Goal: Information Seeking & Learning: Learn about a topic

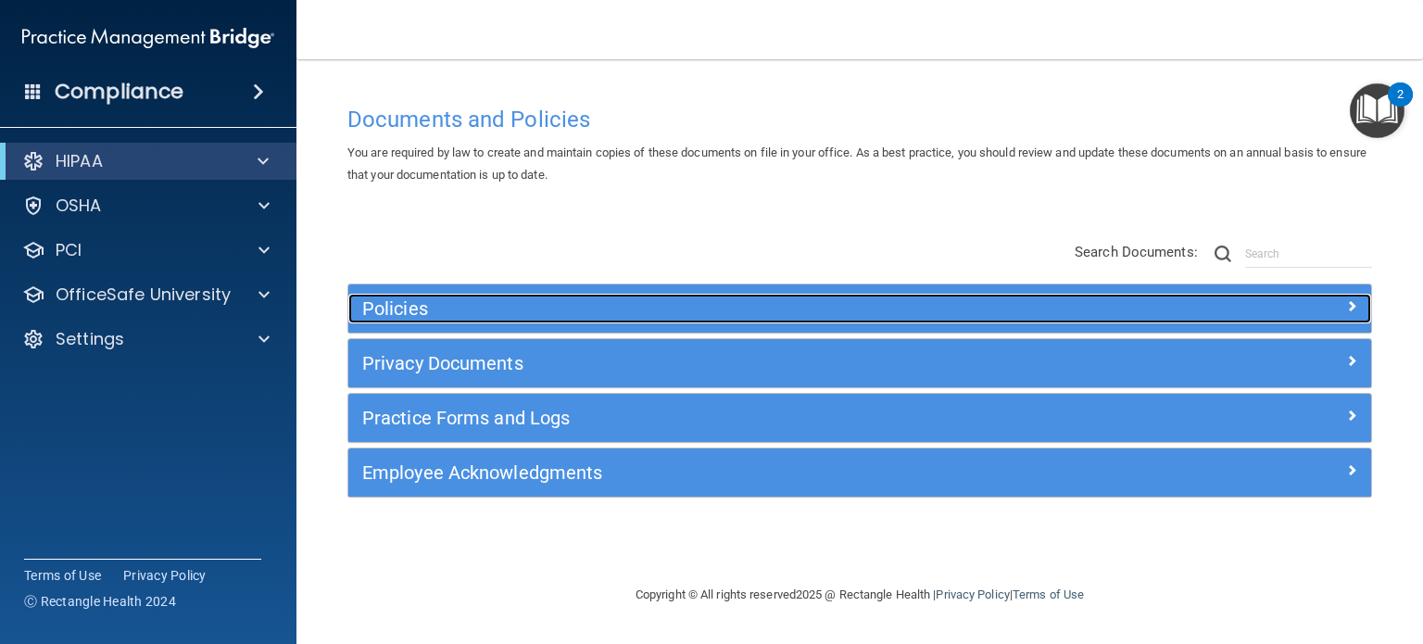
click at [1331, 302] on div at bounding box center [1243, 305] width 256 height 22
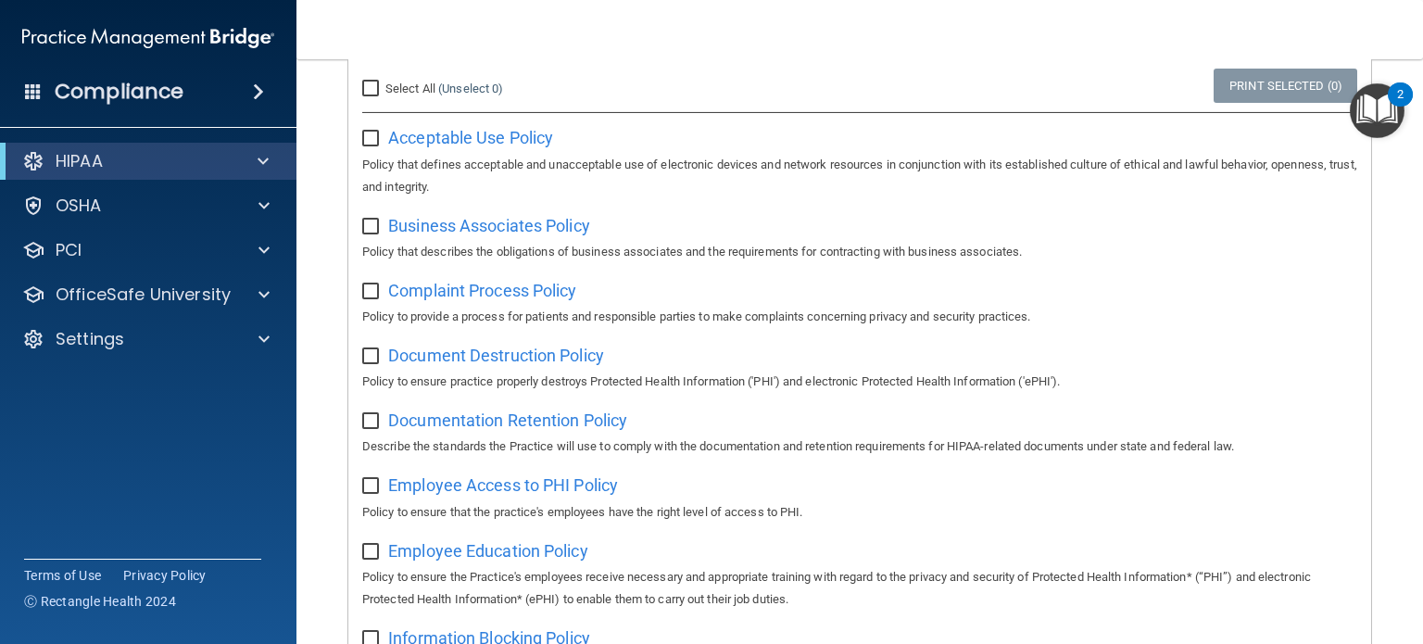
scroll to position [185, 0]
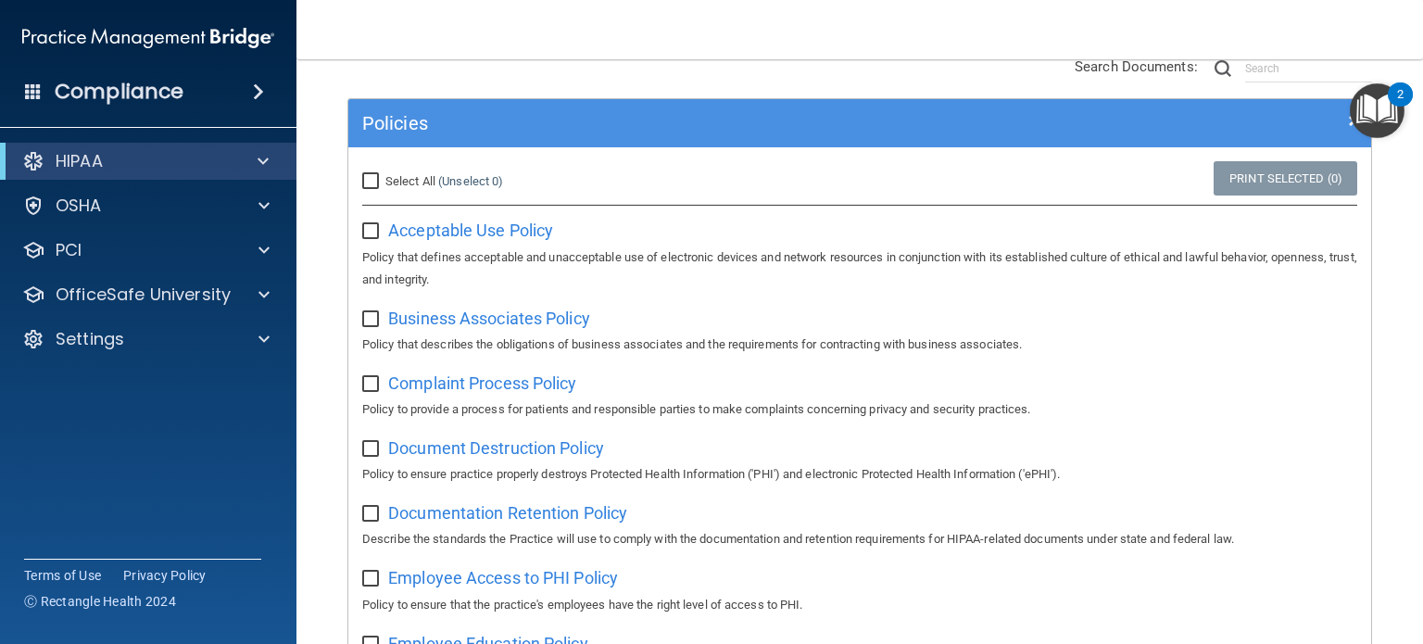
click at [34, 95] on span at bounding box center [33, 90] width 17 height 17
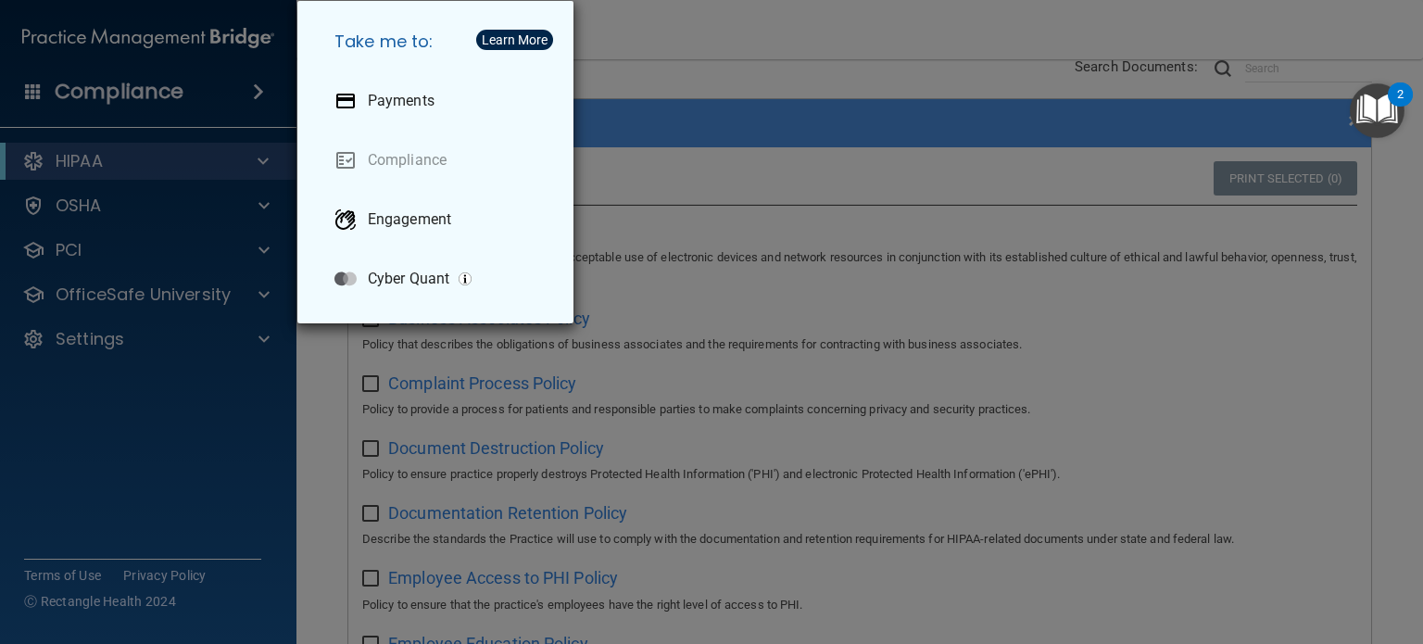
click at [667, 80] on div "Take me to: Payments Compliance Engagement Cyber Quant" at bounding box center [711, 322] width 1423 height 644
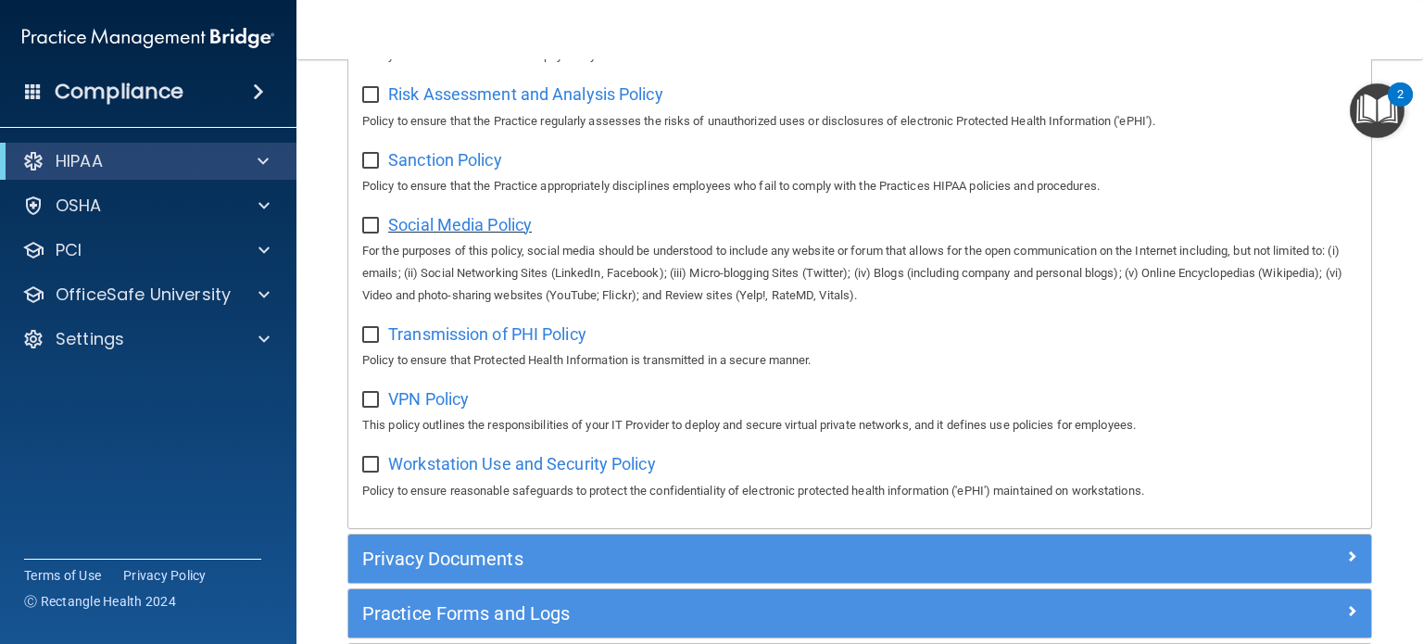
scroll to position [1297, 0]
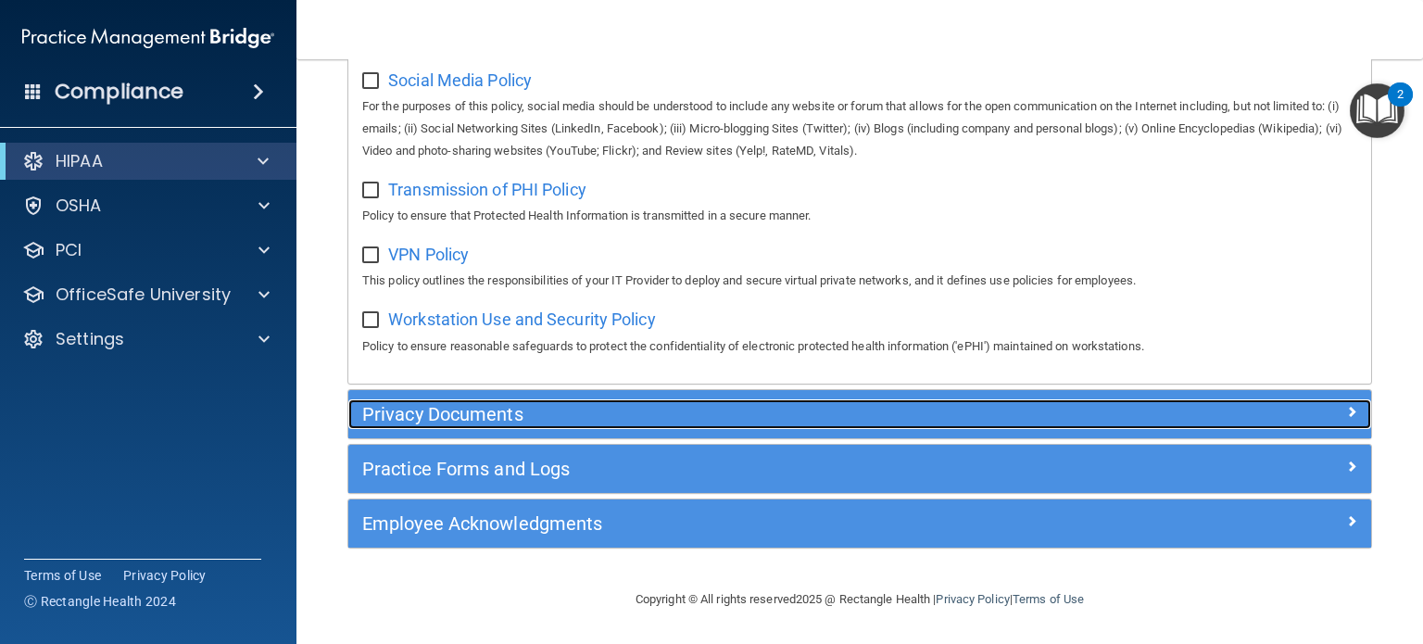
click at [574, 408] on h5 "Privacy Documents" at bounding box center [731, 414] width 739 height 20
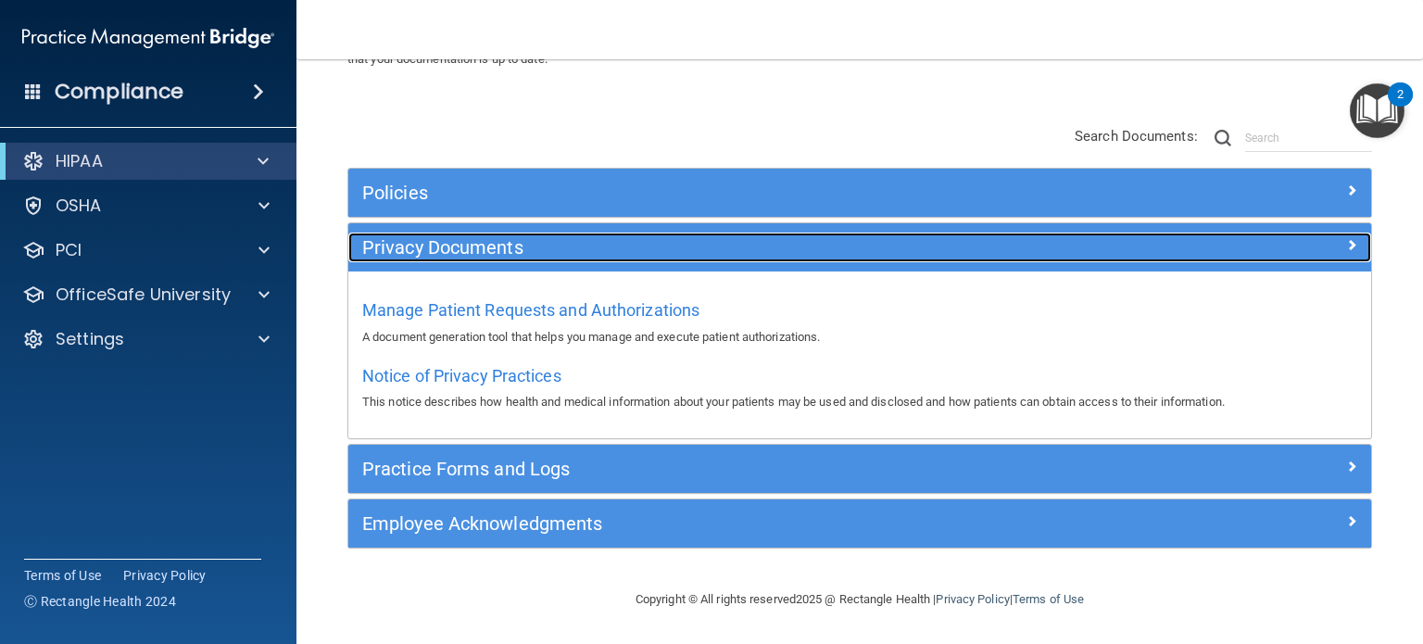
scroll to position [115, 0]
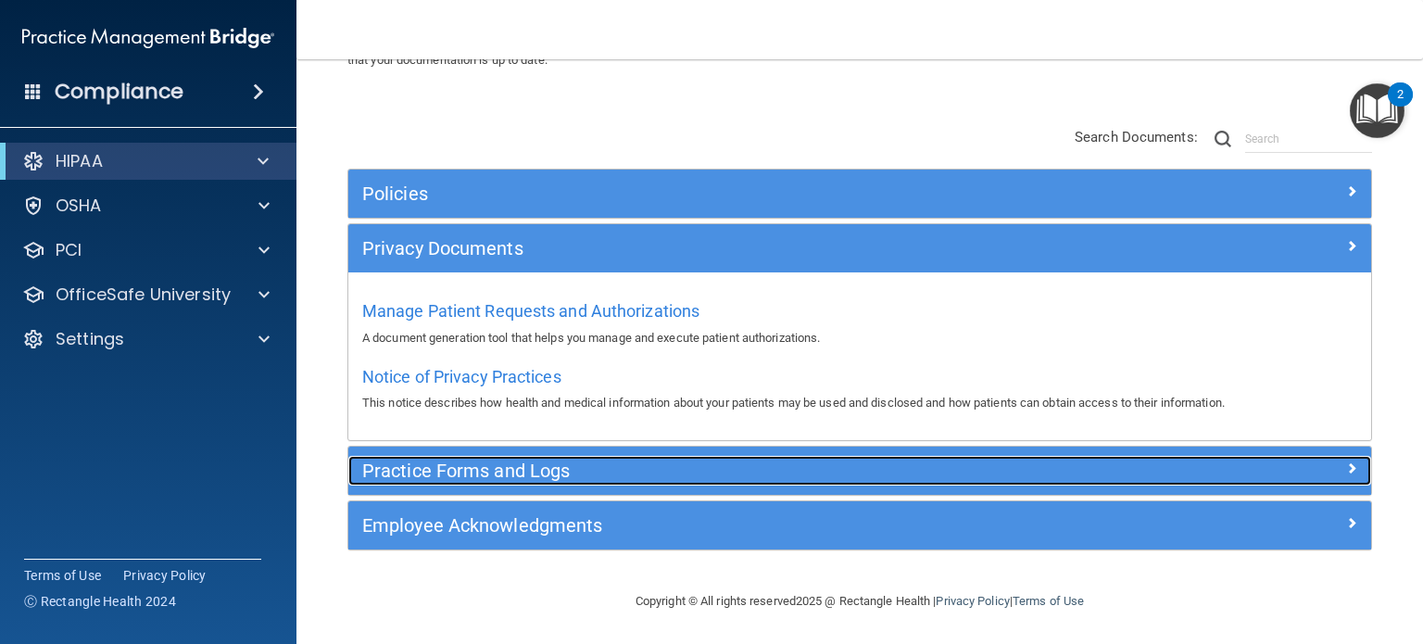
click at [561, 469] on h5 "Practice Forms and Logs" at bounding box center [731, 470] width 739 height 20
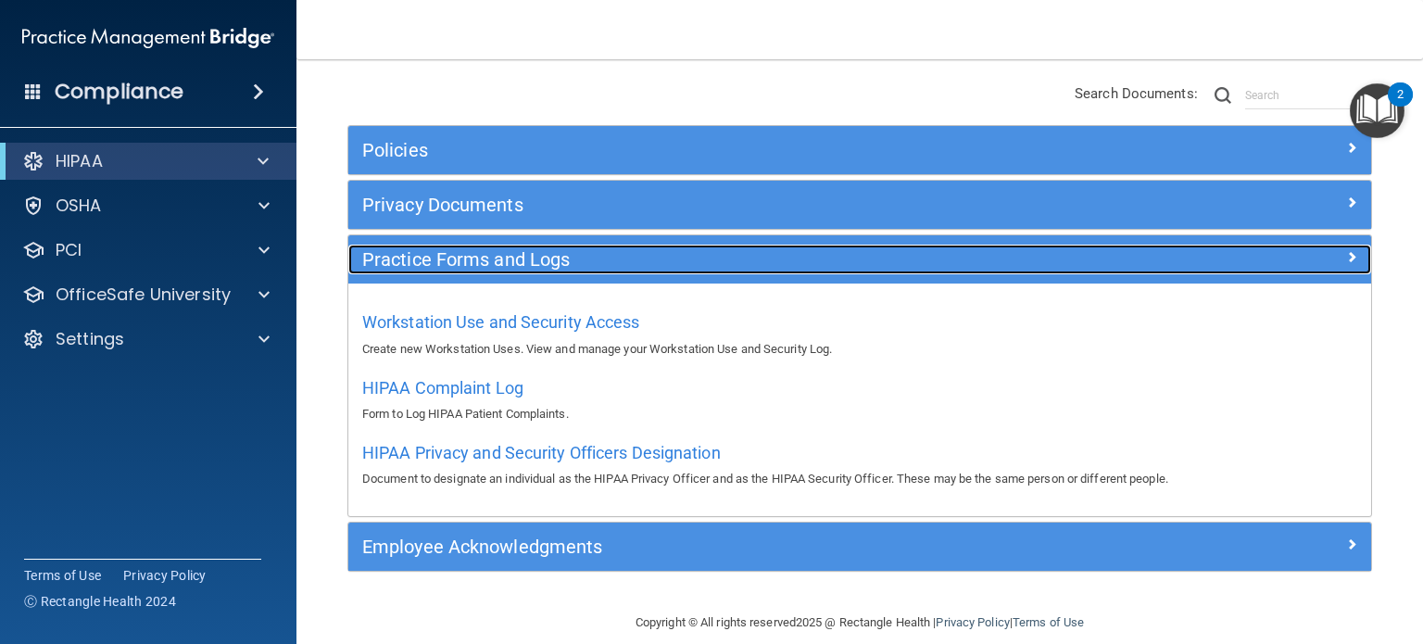
scroll to position [180, 0]
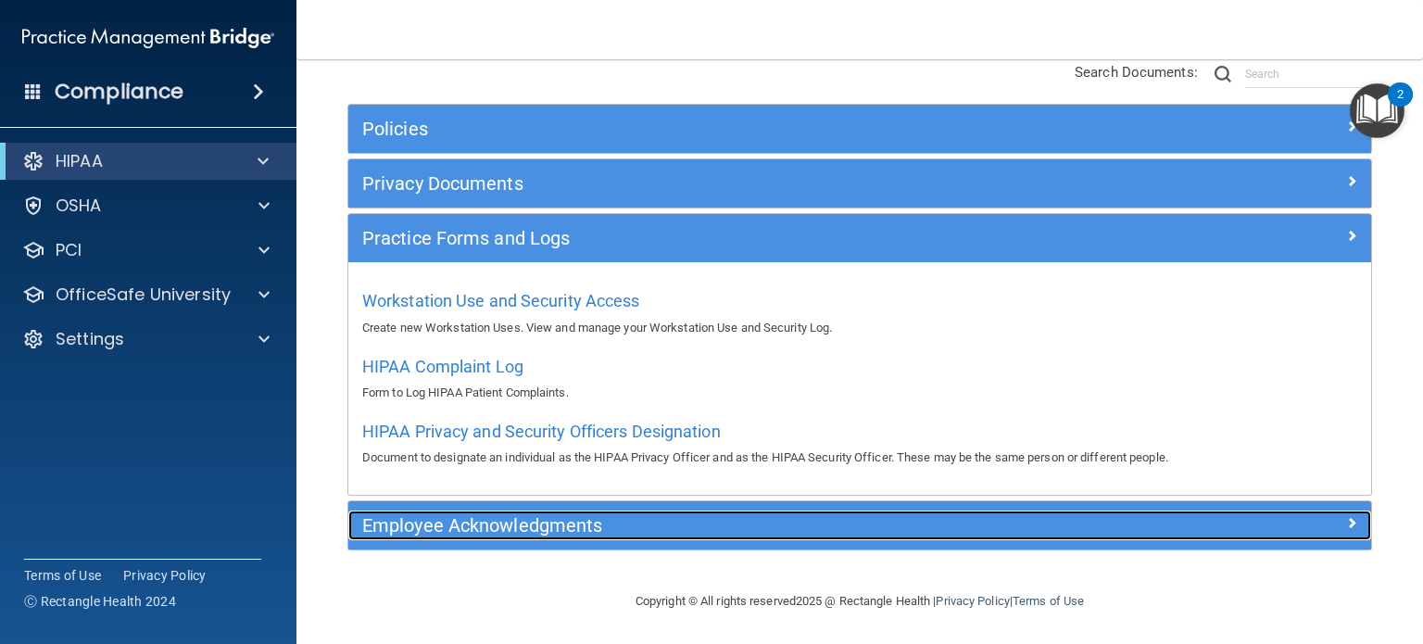
click at [723, 517] on h5 "Employee Acknowledgments" at bounding box center [731, 525] width 739 height 20
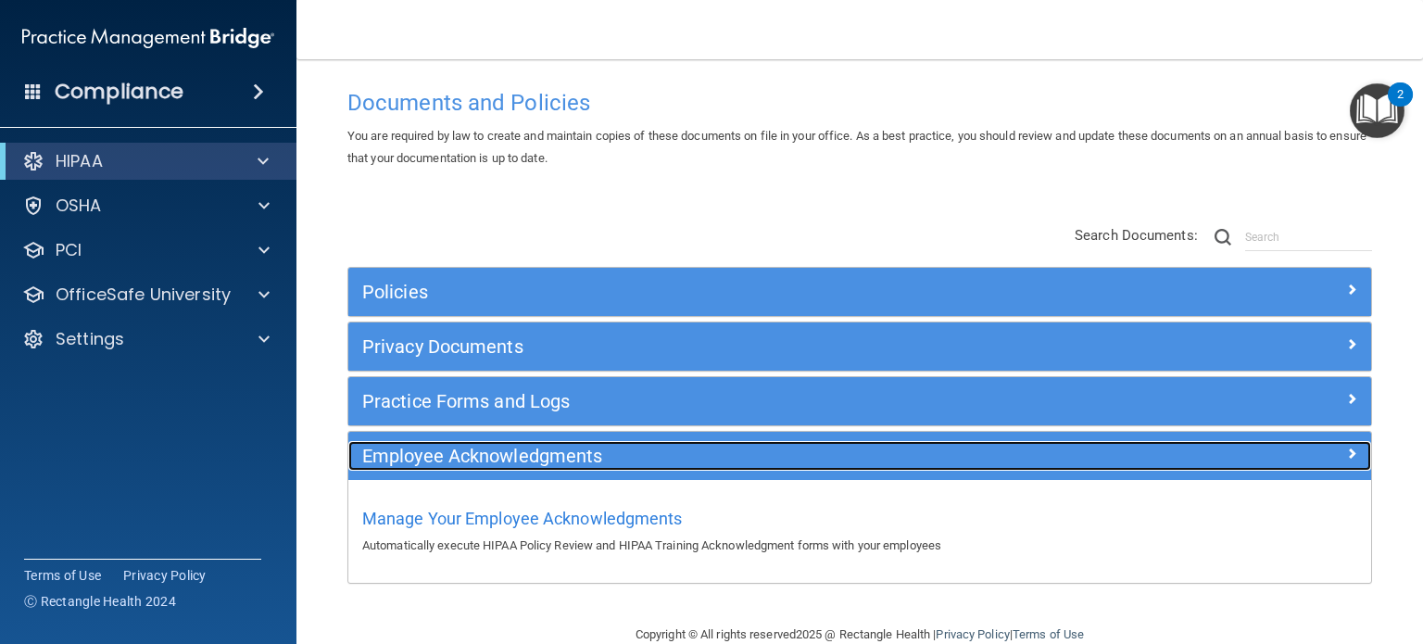
scroll to position [0, 0]
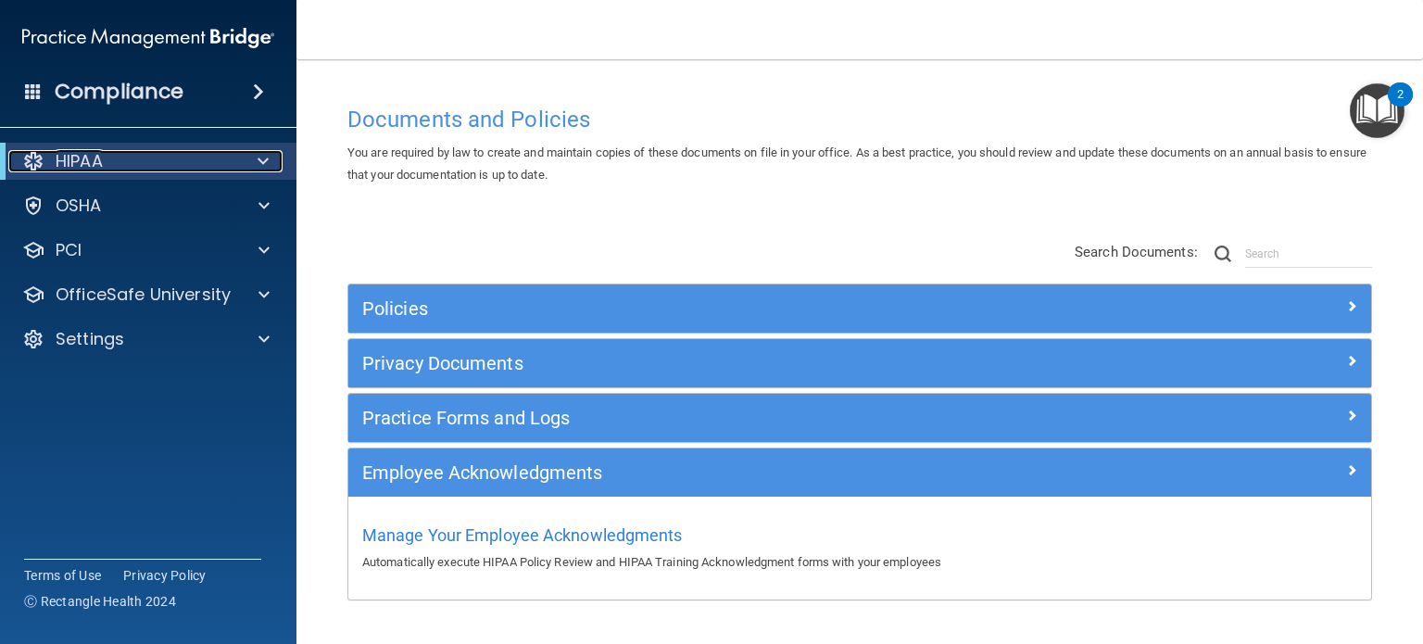
click at [264, 164] on span at bounding box center [262, 161] width 11 height 22
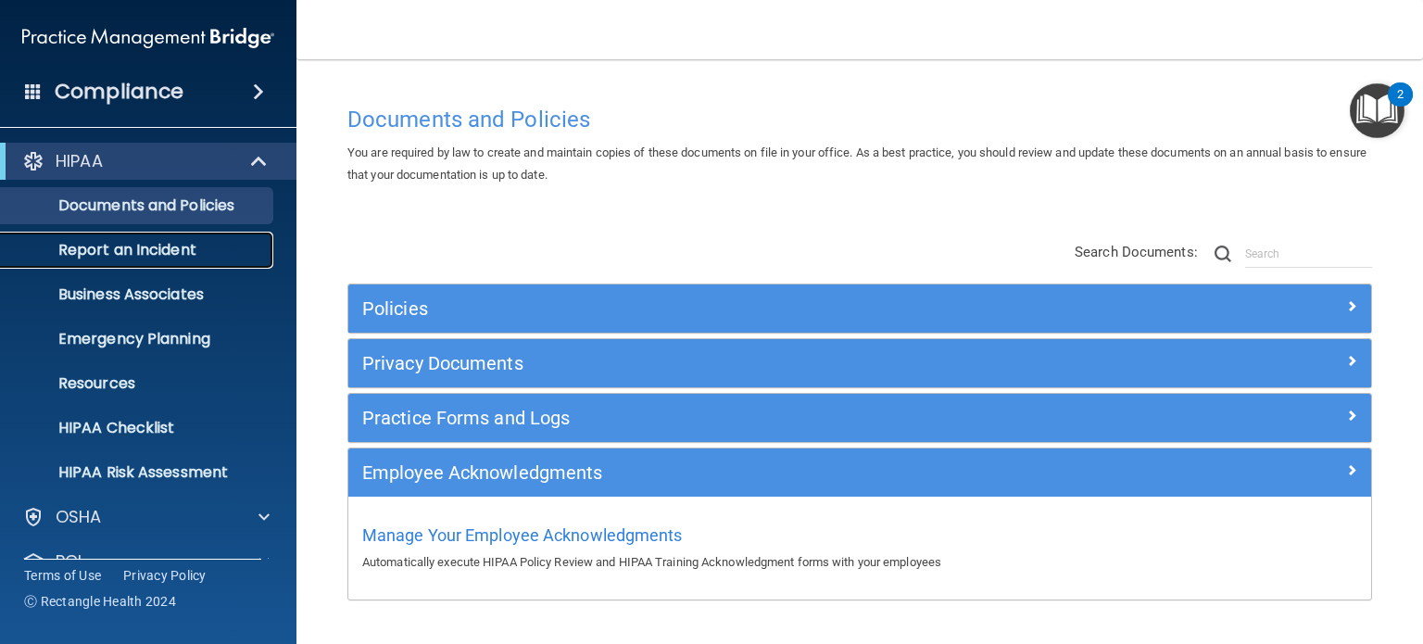
click at [153, 251] on p "Report an Incident" at bounding box center [138, 250] width 253 height 19
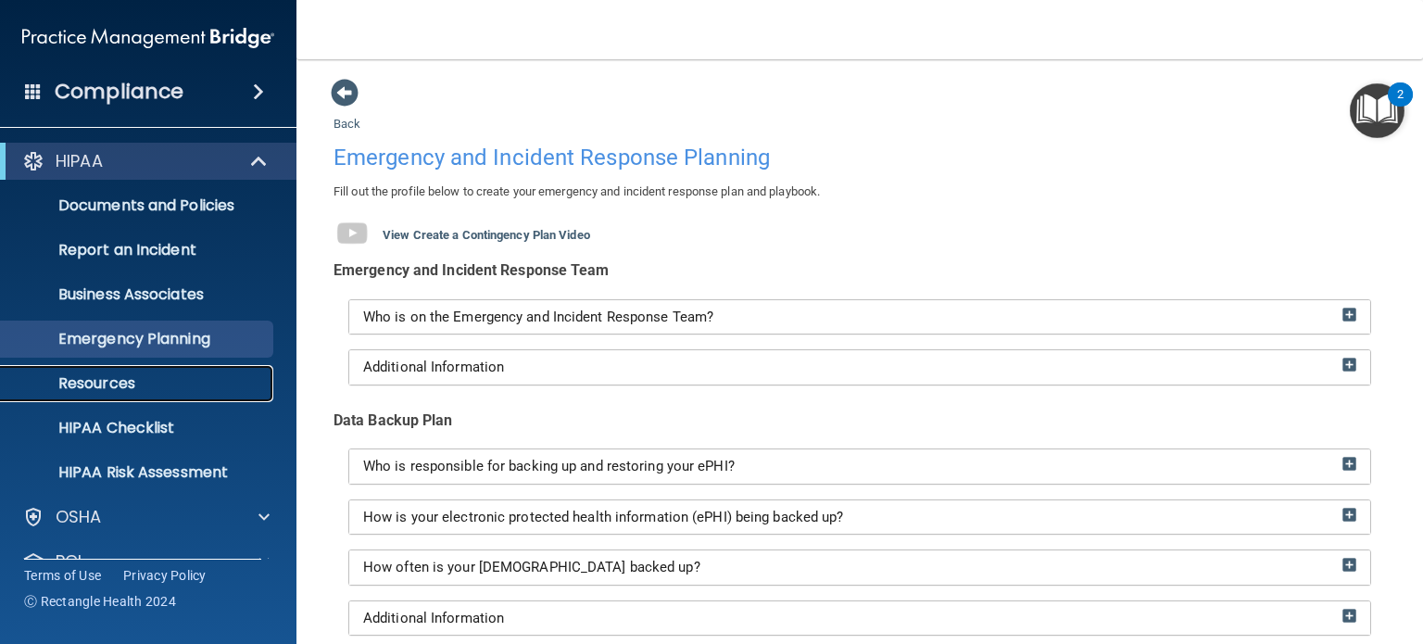
click at [121, 381] on p "Resources" at bounding box center [138, 383] width 253 height 19
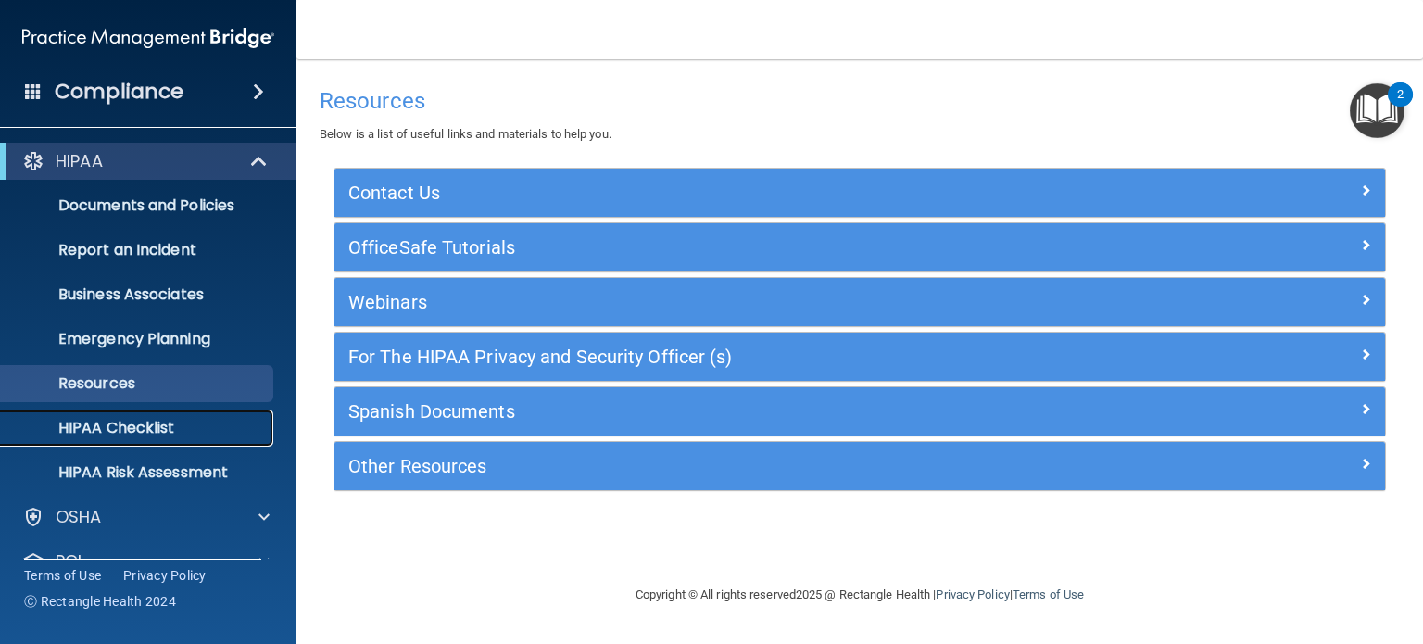
drag, startPoint x: 133, startPoint y: 423, endPoint x: 182, endPoint y: 425, distance: 49.1
click at [135, 421] on p "HIPAA Checklist" at bounding box center [138, 428] width 253 height 19
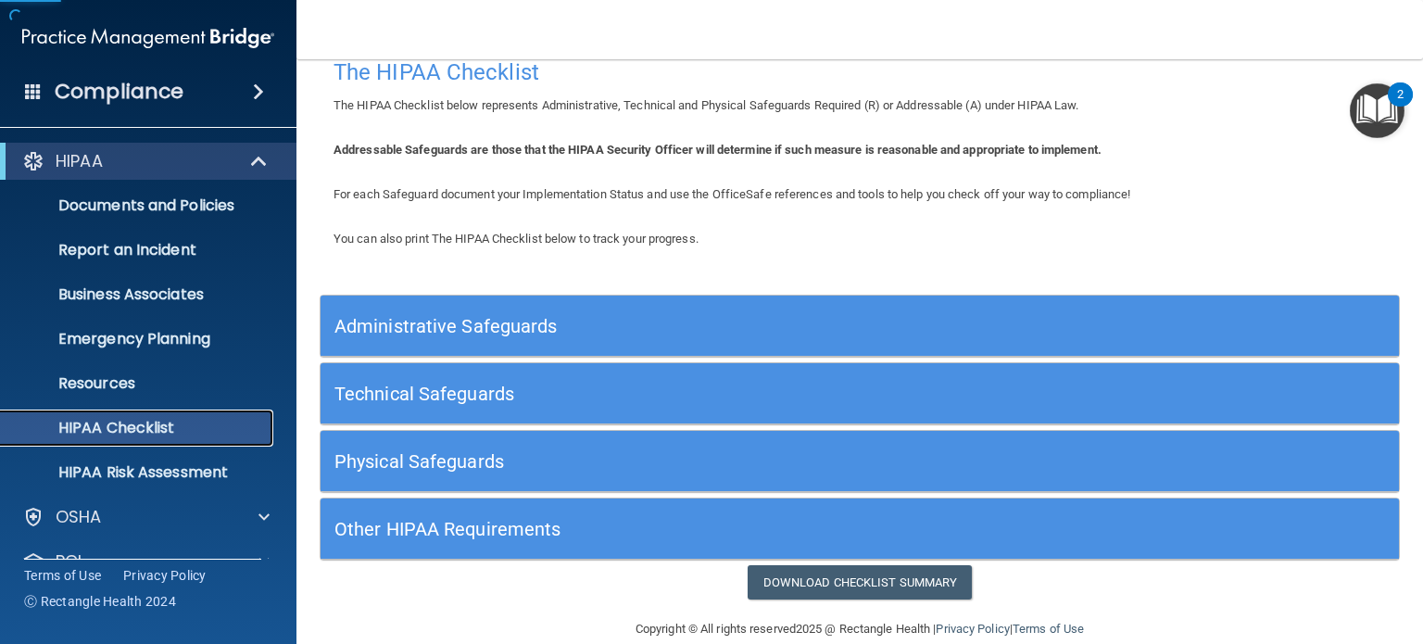
scroll to position [56, 0]
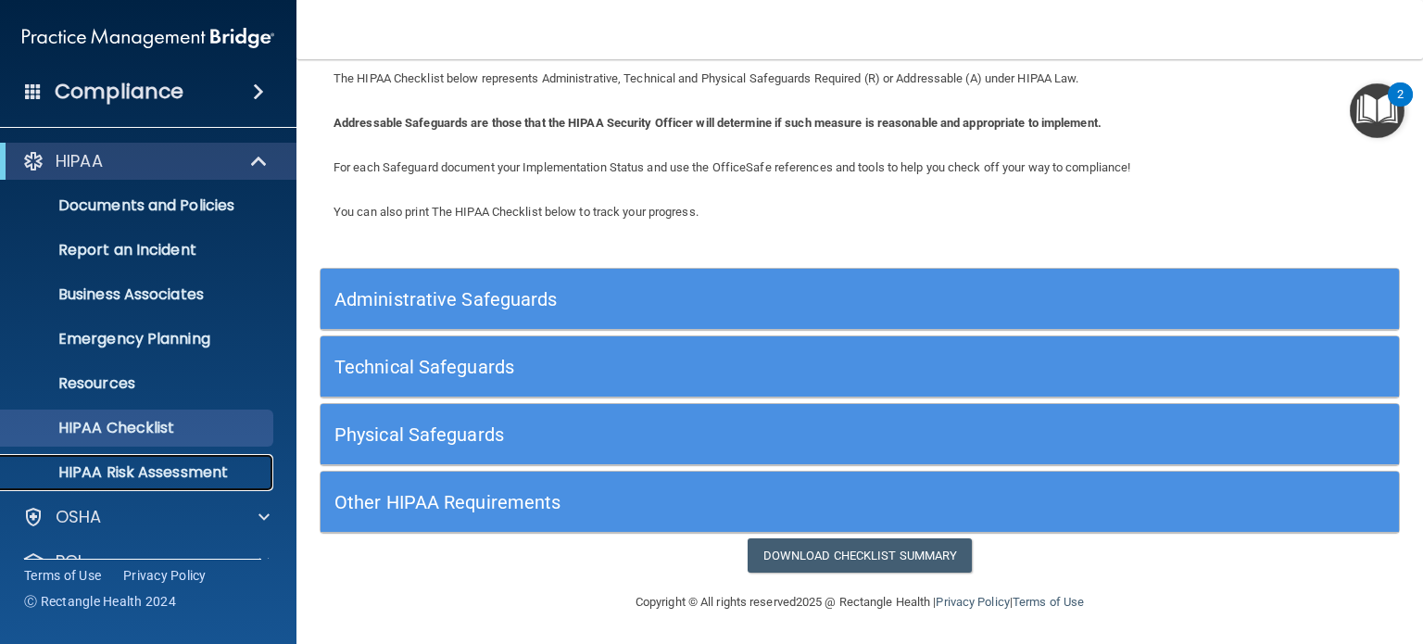
click at [200, 474] on p "HIPAA Risk Assessment" at bounding box center [138, 472] width 253 height 19
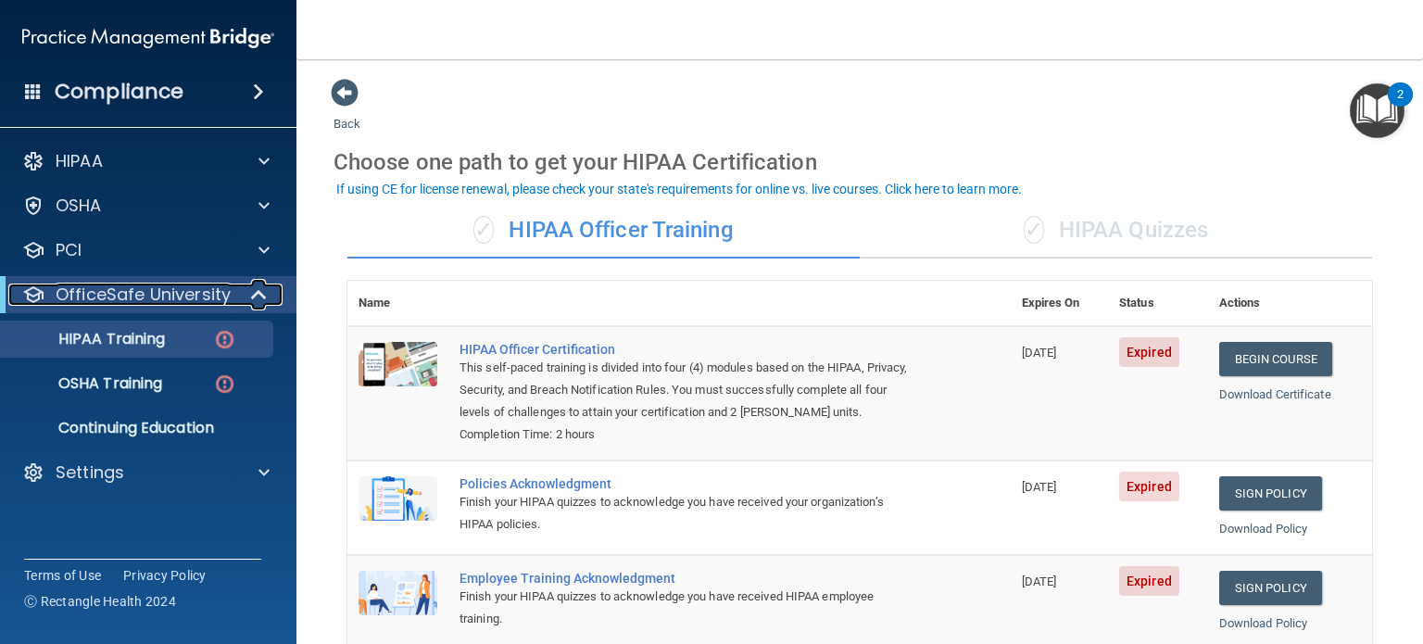
click at [262, 292] on span at bounding box center [261, 294] width 16 height 22
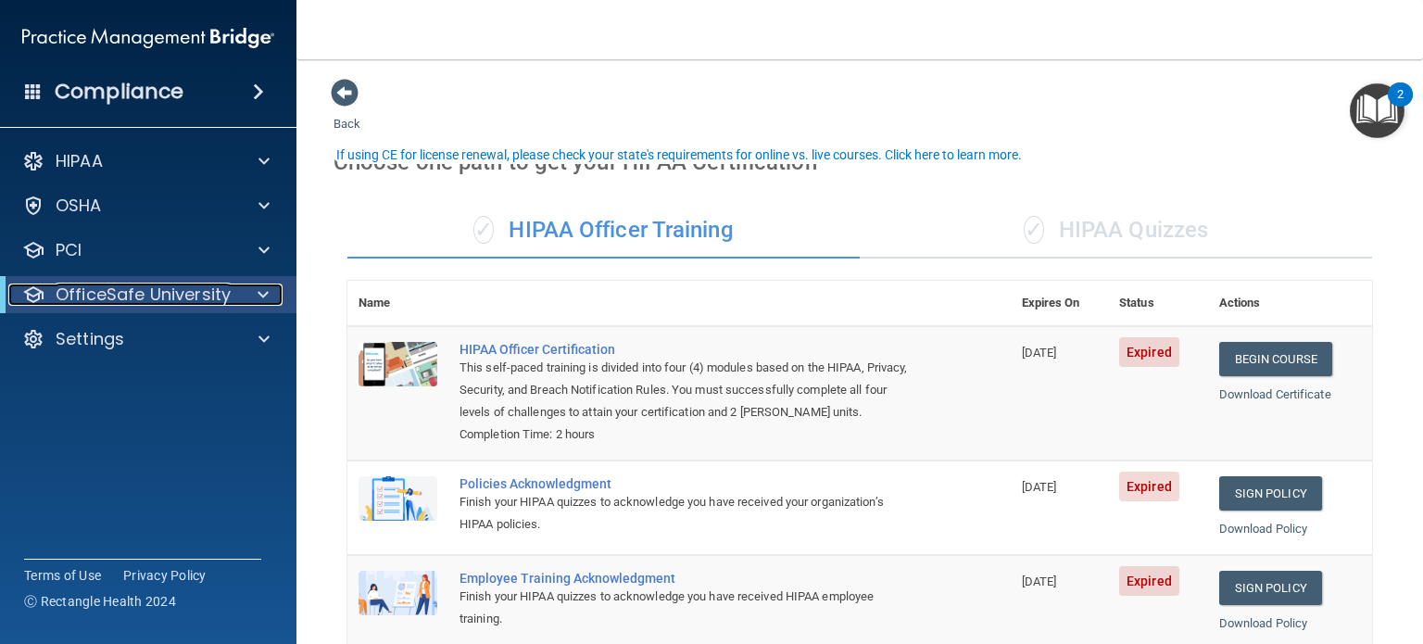
scroll to position [93, 0]
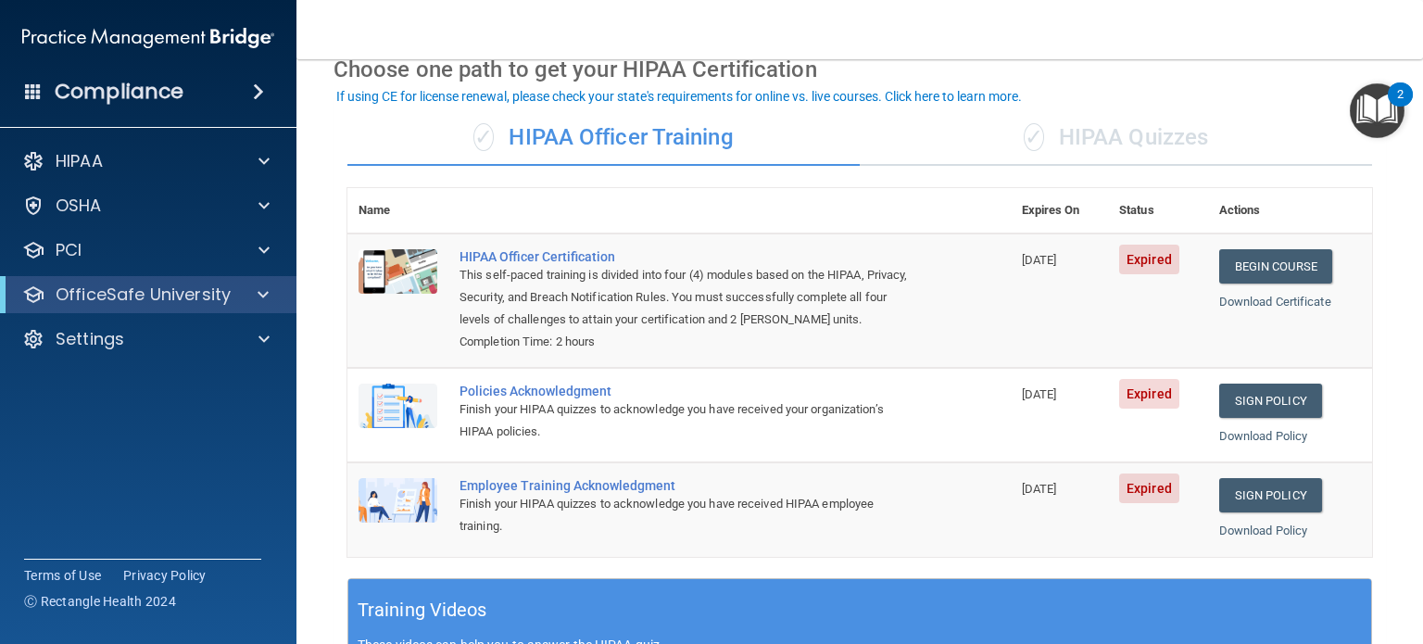
click at [1043, 199] on table "Name Expires On Status Actions HIPAA Officer Certification This self-paced trai…" at bounding box center [859, 372] width 1024 height 369
click at [1045, 360] on td "[DATE]" at bounding box center [1059, 300] width 98 height 134
